Goal: Task Accomplishment & Management: Manage account settings

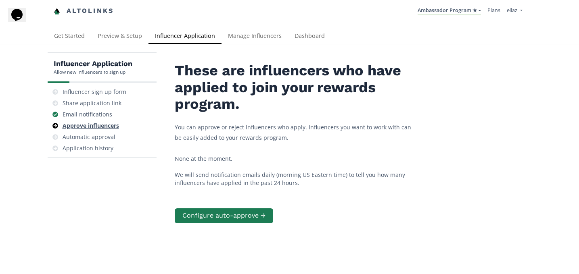
click at [92, 122] on div "Approve influencers" at bounding box center [91, 126] width 56 height 8
click at [91, 117] on div "Email notifications" at bounding box center [88, 114] width 50 height 8
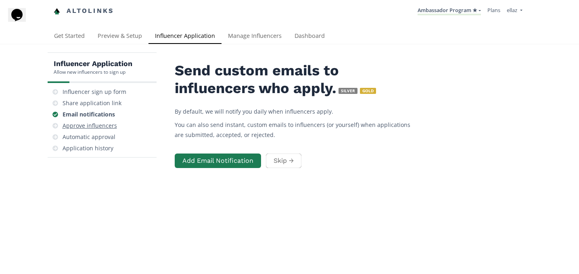
click at [91, 127] on div "Approve influencers" at bounding box center [90, 126] width 54 height 8
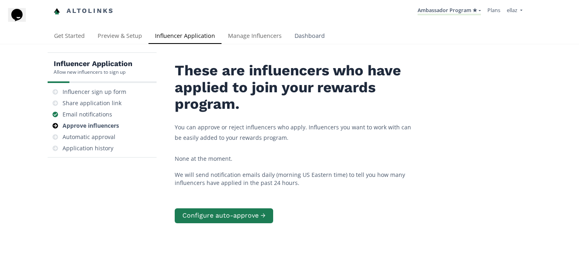
click at [295, 33] on link "Dashboard" at bounding box center [309, 37] width 43 height 16
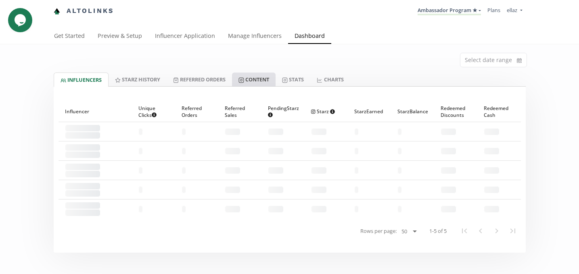
click at [263, 77] on link "Content" at bounding box center [254, 80] width 44 height 14
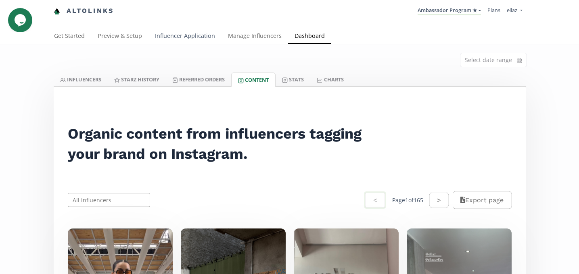
click at [169, 31] on link "Influencer Application" at bounding box center [184, 37] width 73 height 16
